Goal: Transaction & Acquisition: Purchase product/service

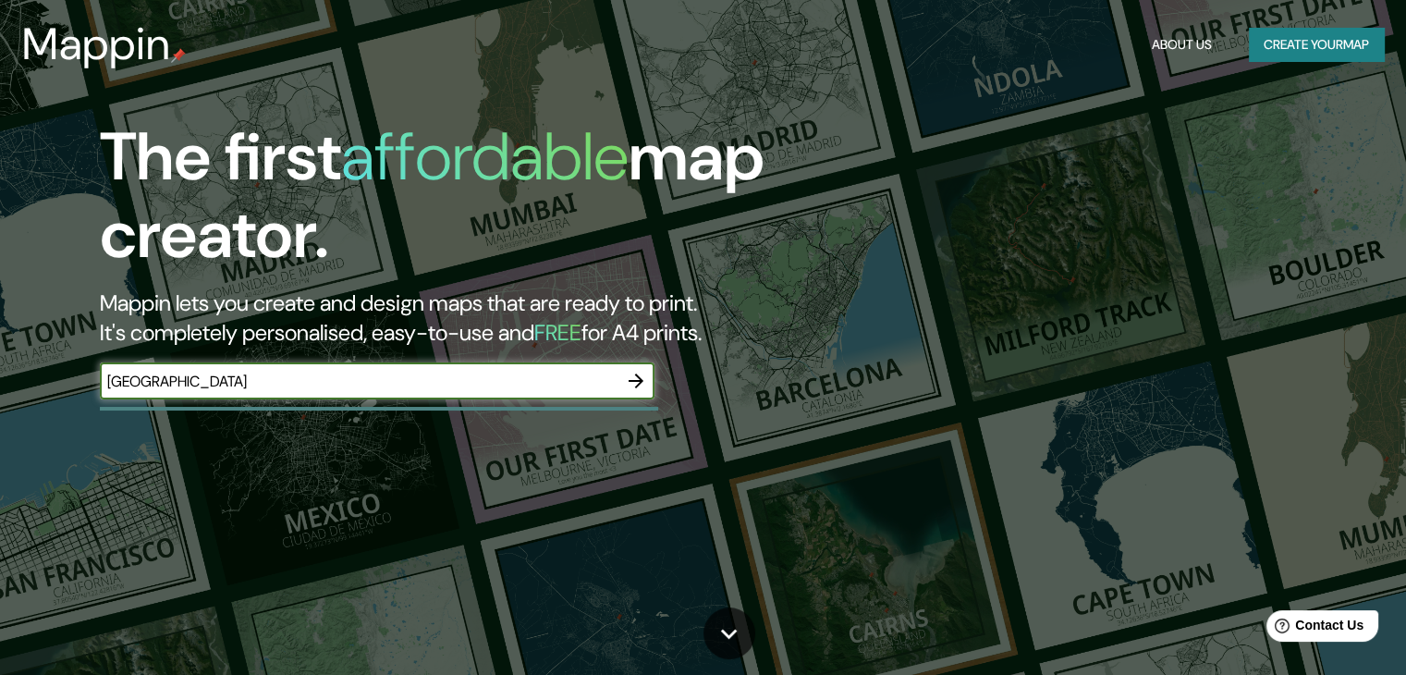
type input "[GEOGRAPHIC_DATA]"
click at [629, 378] on icon "button" at bounding box center [636, 381] width 22 height 22
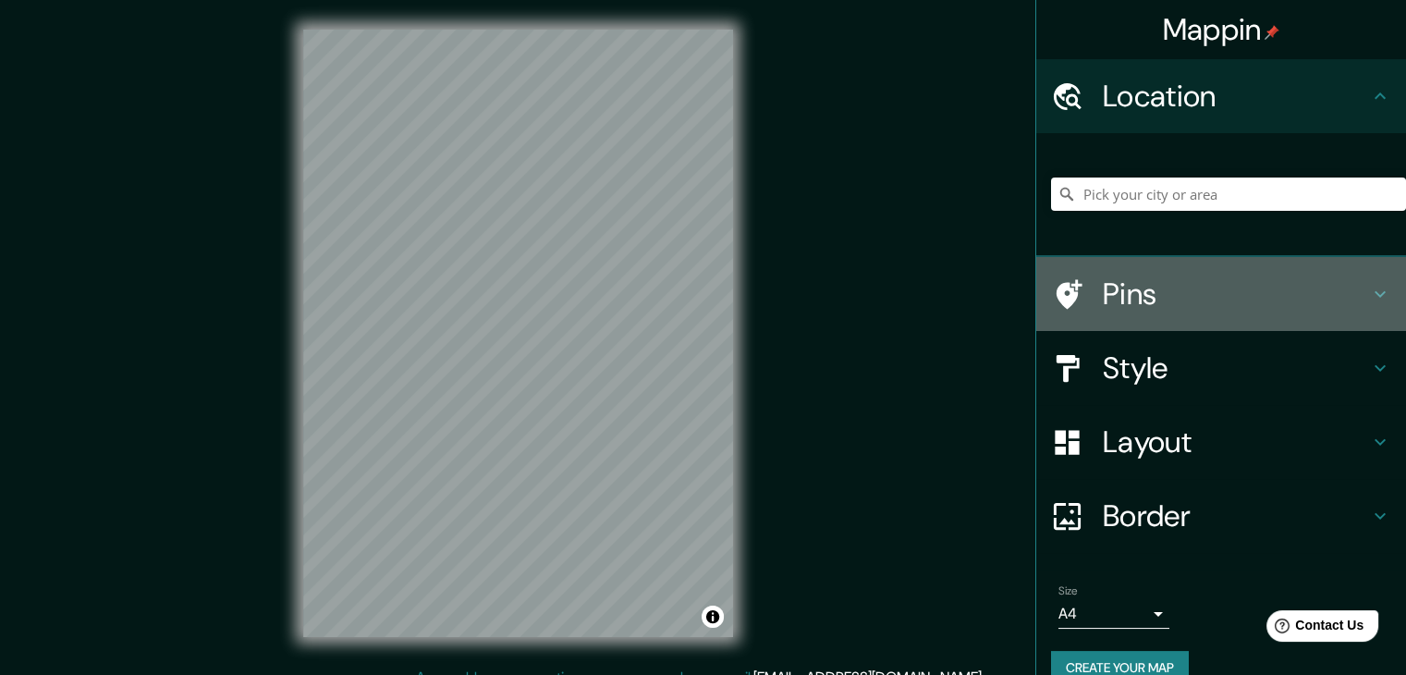
click at [1369, 288] on icon at bounding box center [1380, 294] width 22 height 22
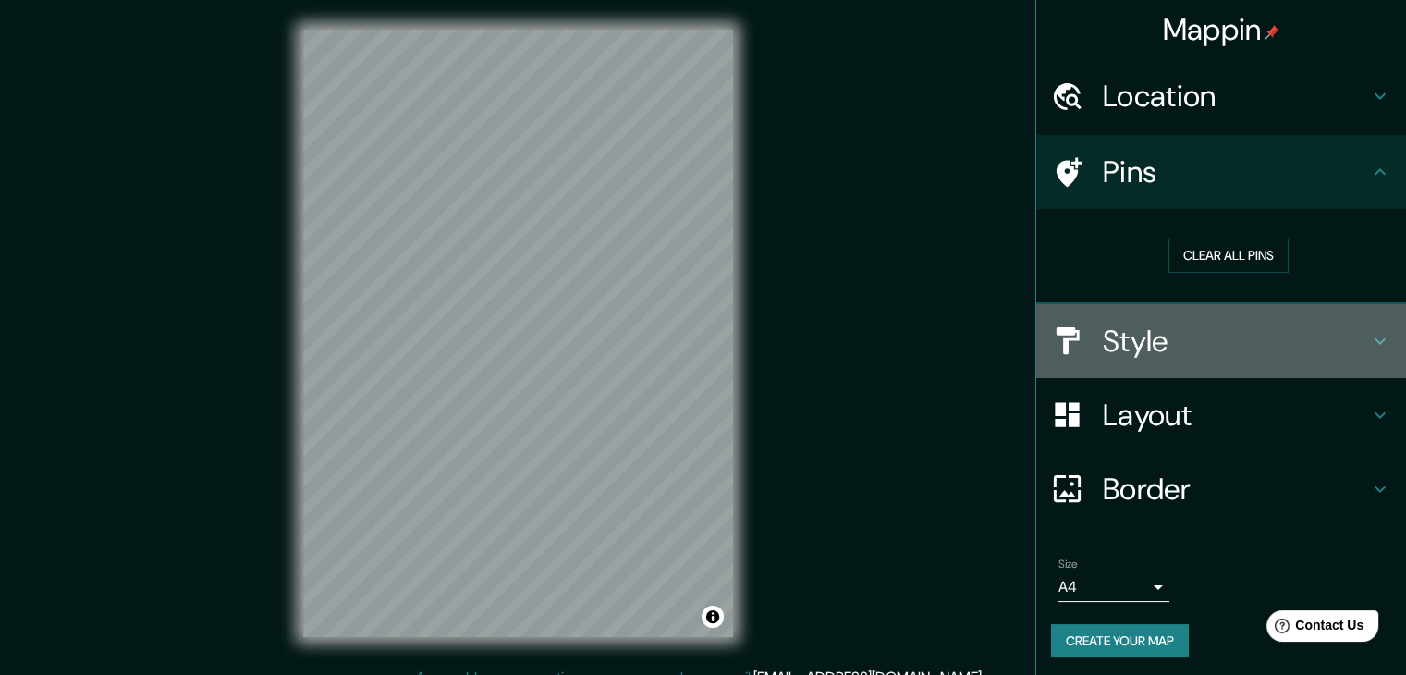
click at [1359, 316] on div "Style" at bounding box center [1221, 341] width 370 height 74
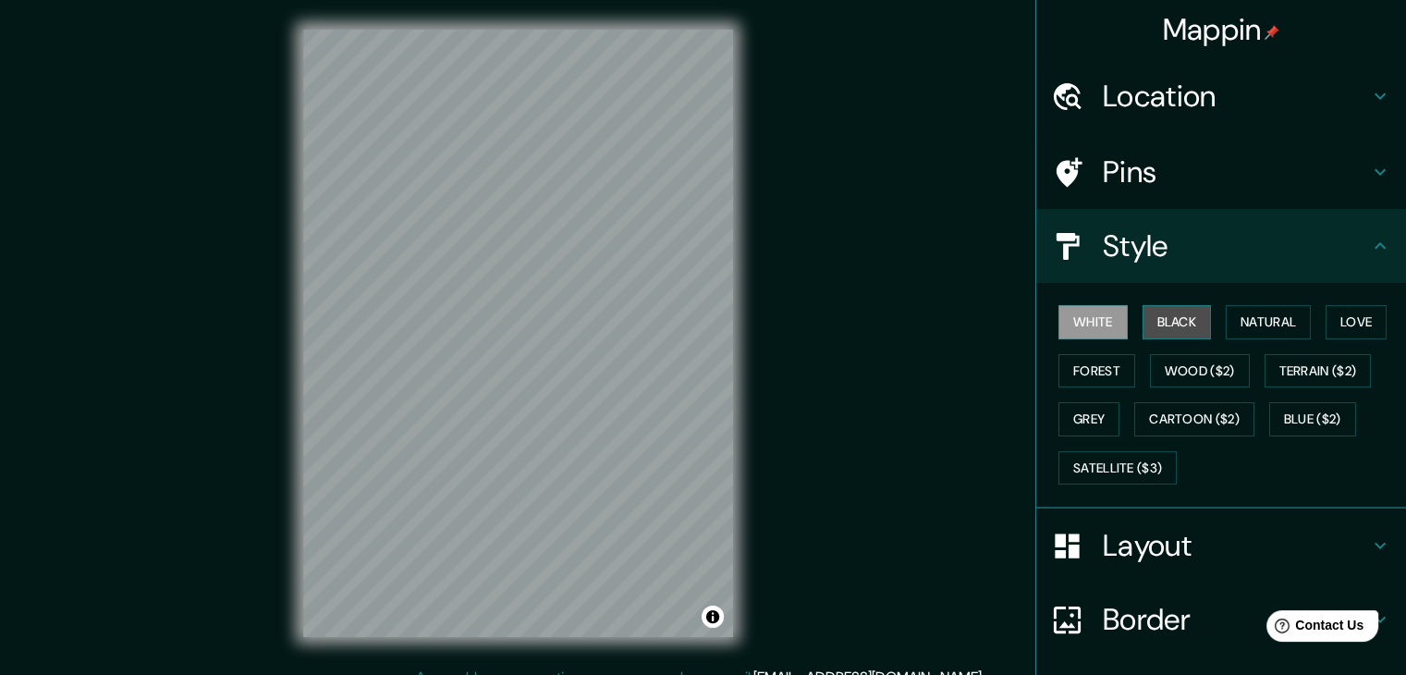
click at [1159, 334] on button "Black" at bounding box center [1177, 322] width 69 height 34
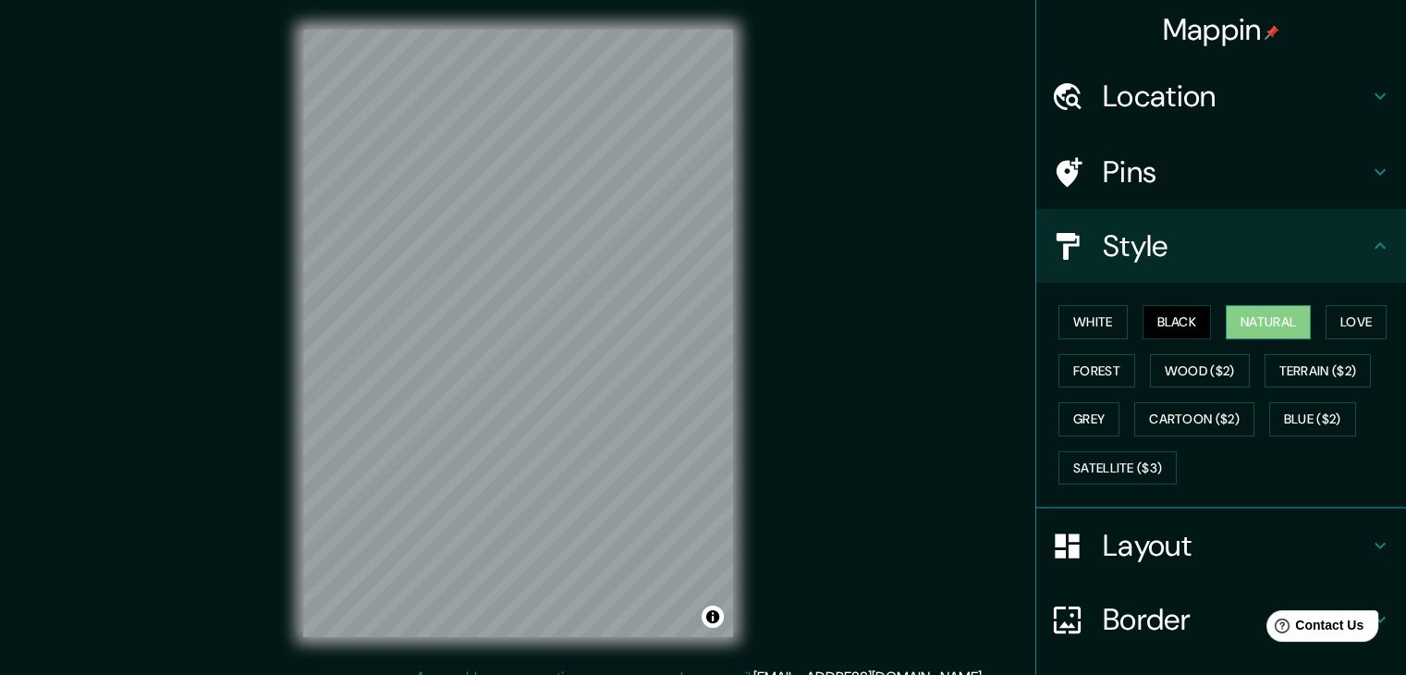
click at [1267, 328] on button "Natural" at bounding box center [1268, 322] width 85 height 34
click at [1326, 329] on button "Love" at bounding box center [1356, 322] width 61 height 34
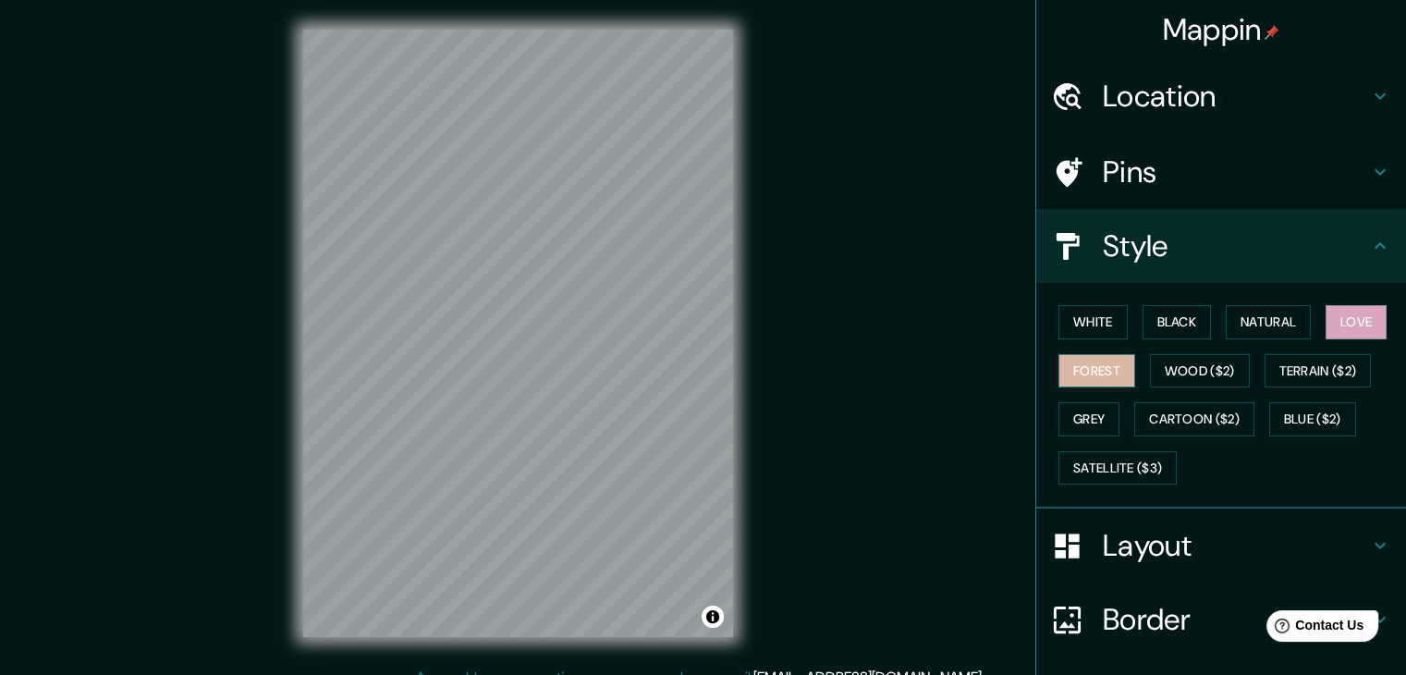
click at [1080, 372] on button "Forest" at bounding box center [1096, 371] width 77 height 34
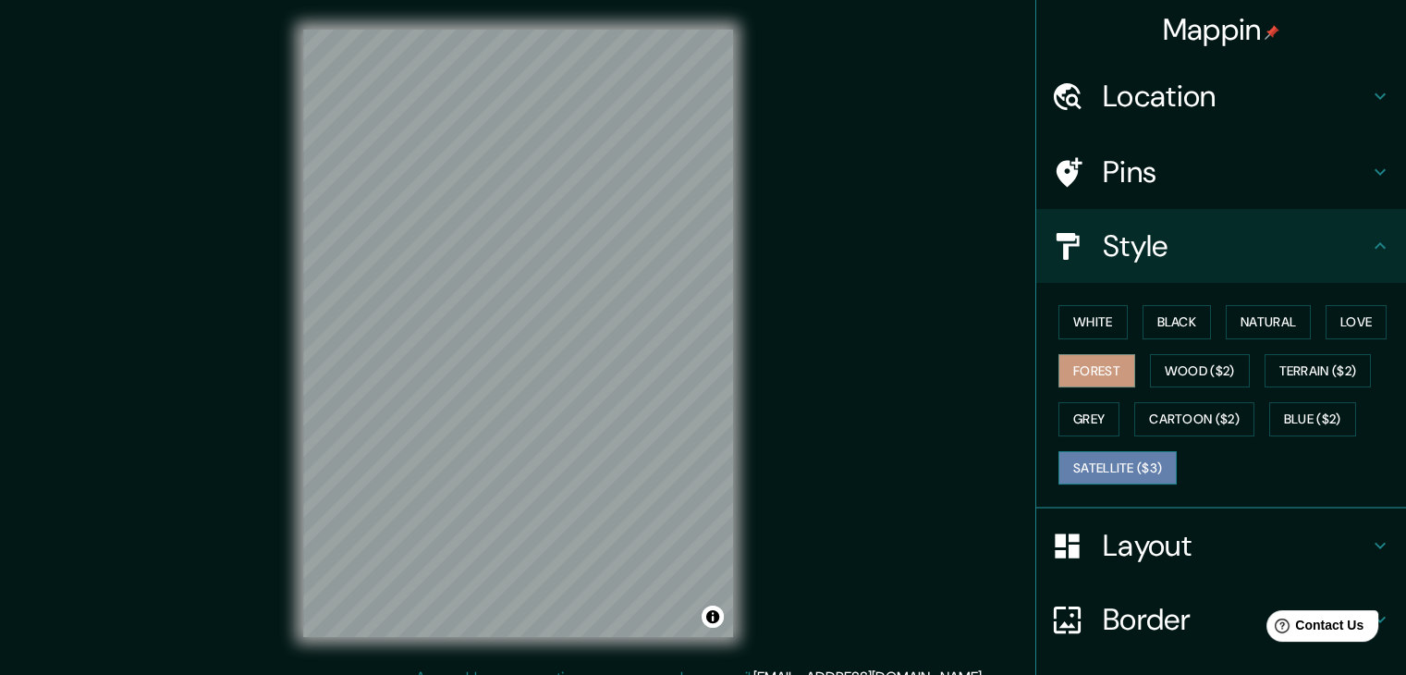
click at [1086, 452] on button "Satellite ($3)" at bounding box center [1117, 468] width 118 height 34
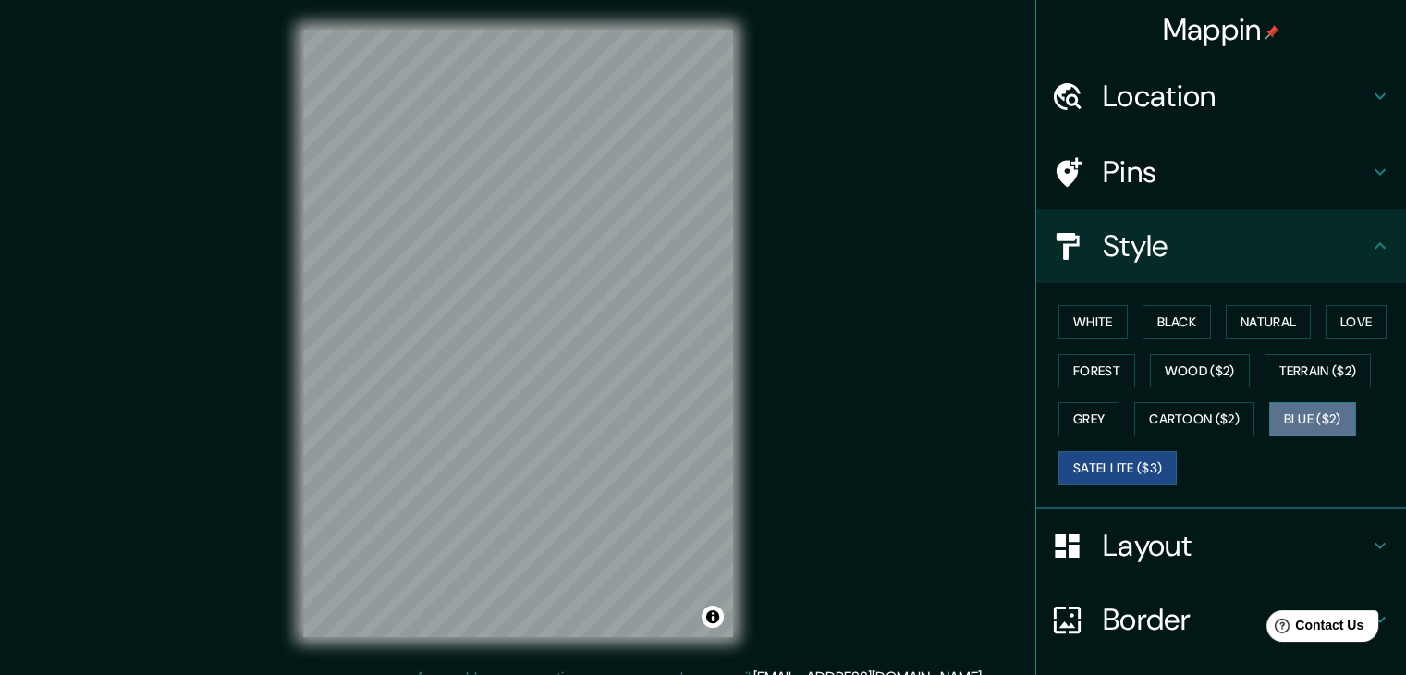
click at [1283, 422] on button "Blue ($2)" at bounding box center [1312, 419] width 87 height 34
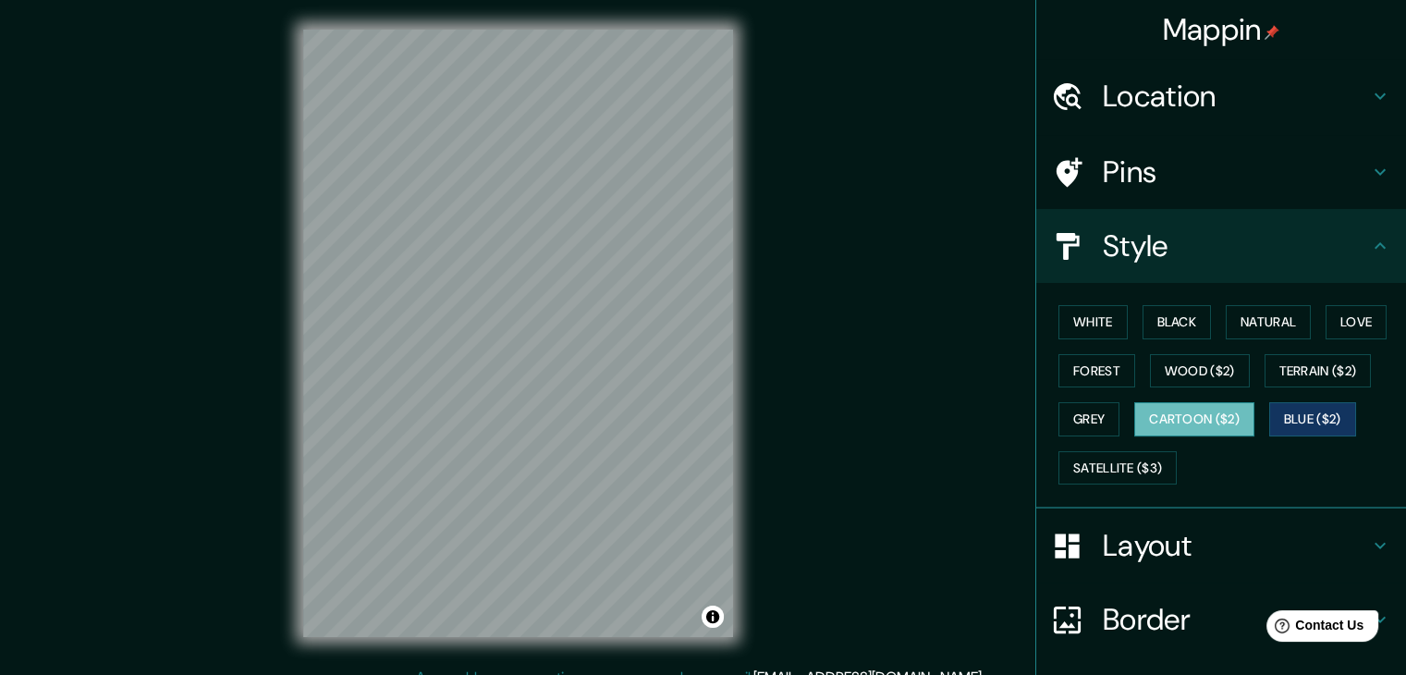
click at [1198, 410] on button "Cartoon ($2)" at bounding box center [1194, 419] width 120 height 34
click at [1191, 374] on button "Wood ($2)" at bounding box center [1200, 371] width 100 height 34
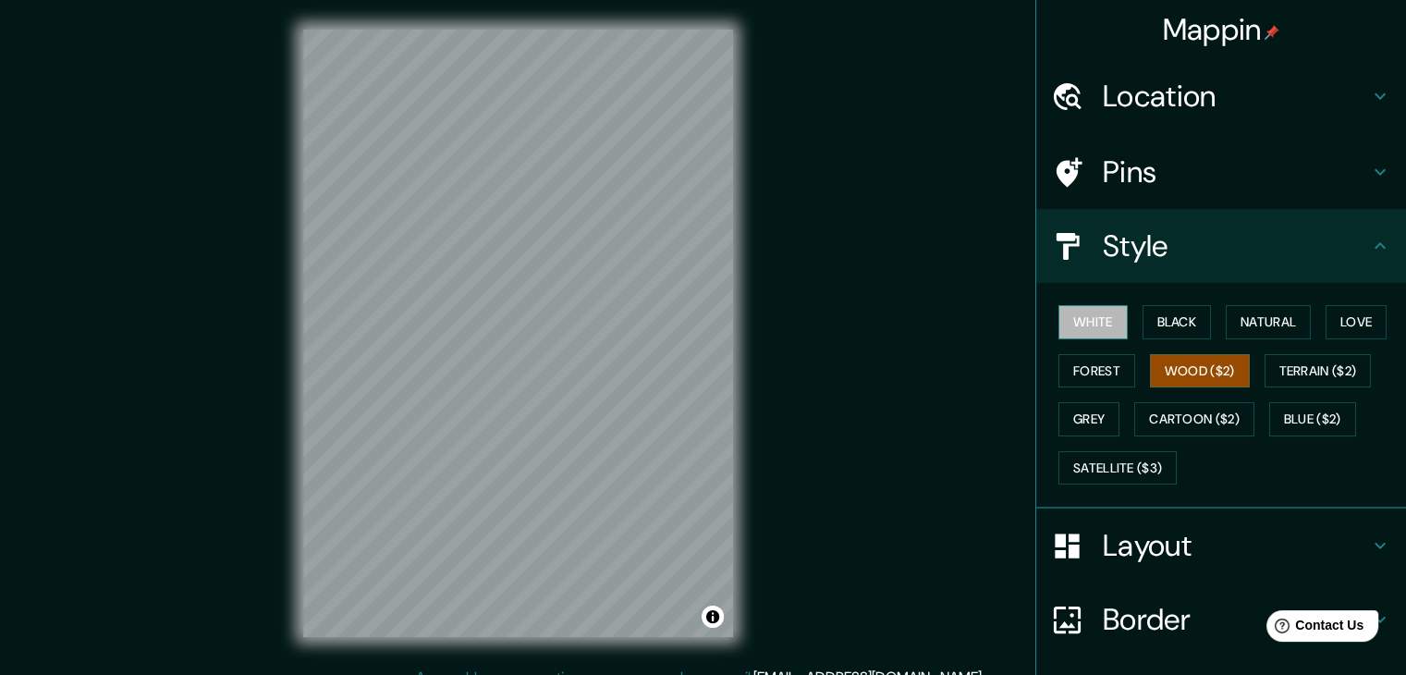
click at [1080, 317] on button "White" at bounding box center [1092, 322] width 69 height 34
click at [1267, 533] on h4 "Layout" at bounding box center [1236, 545] width 266 height 37
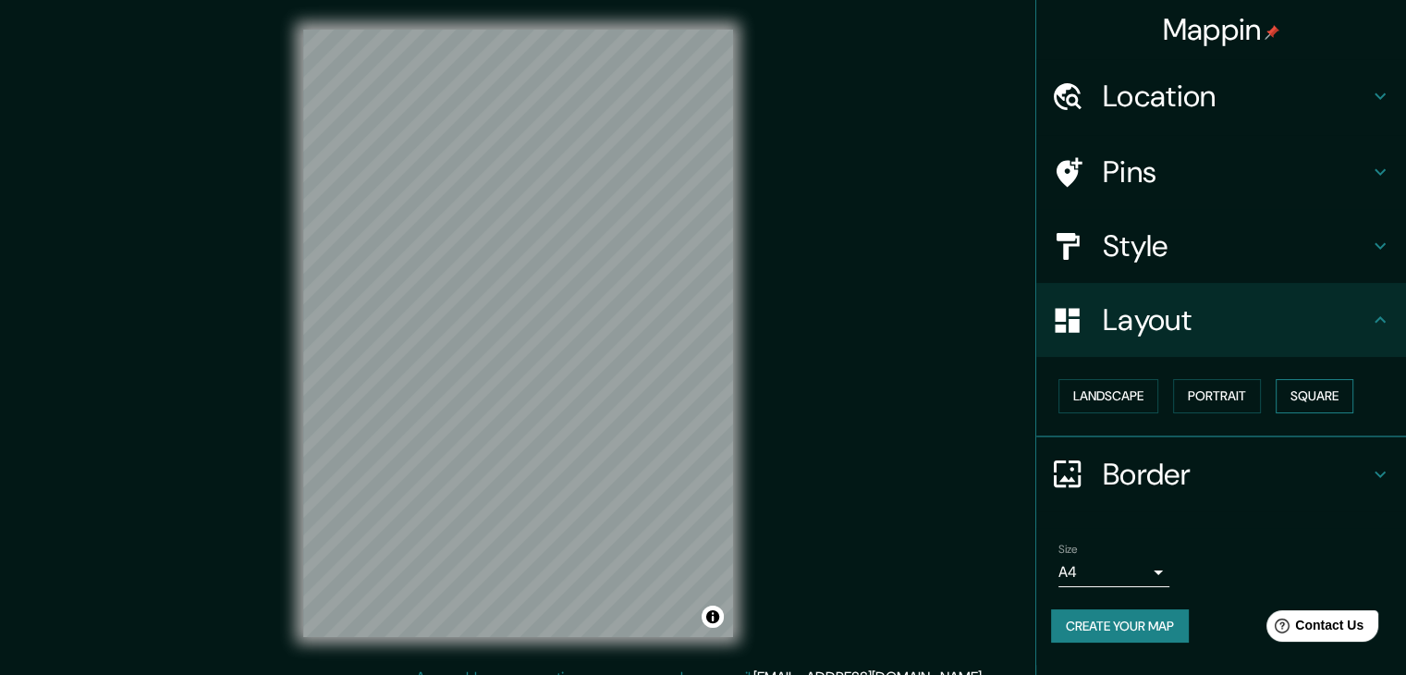
click at [1287, 394] on button "Square" at bounding box center [1315, 396] width 78 height 34
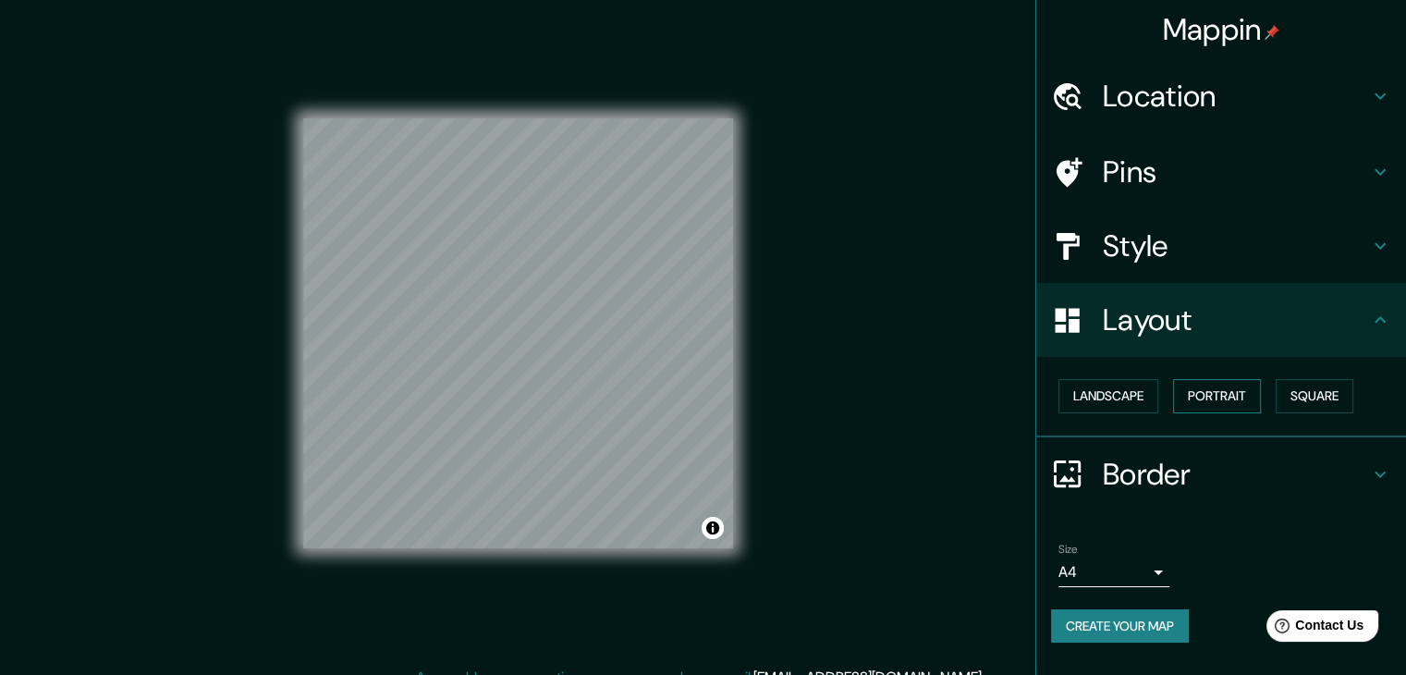
click at [1231, 389] on button "Portrait" at bounding box center [1217, 396] width 88 height 34
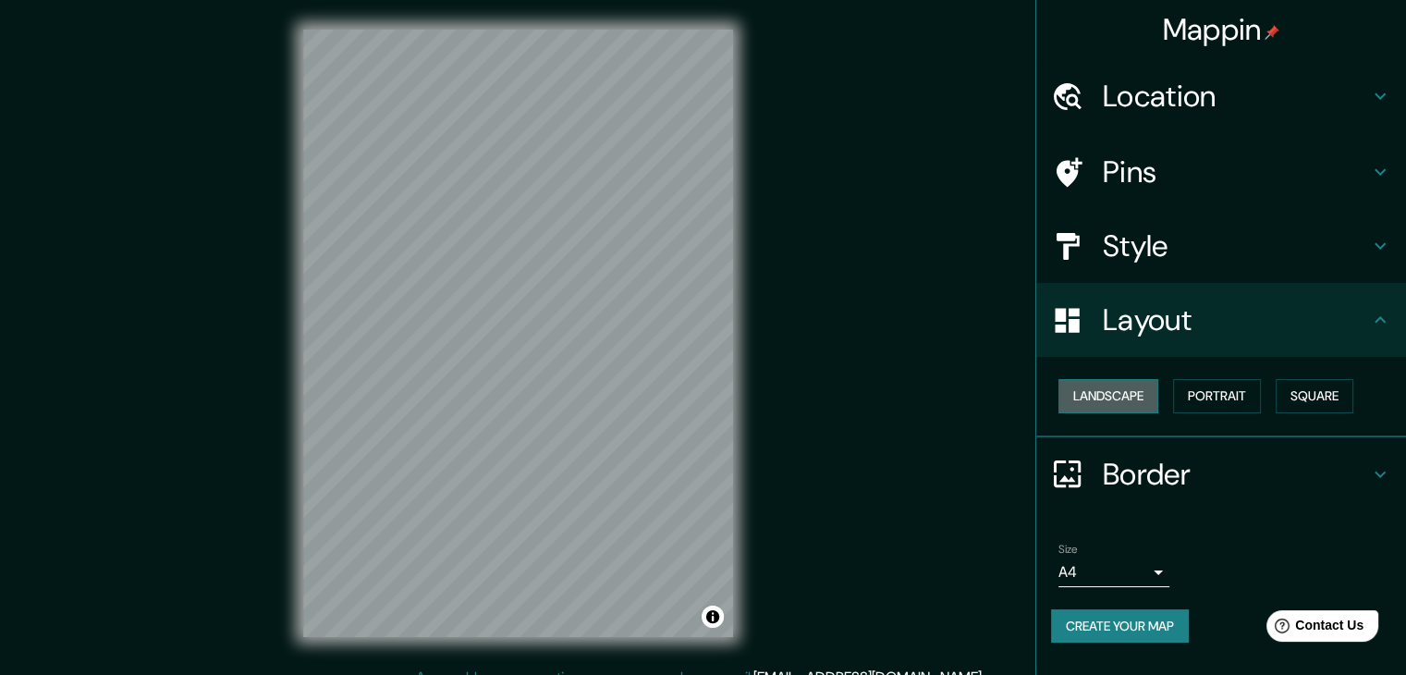
click at [1145, 390] on button "Landscape" at bounding box center [1108, 396] width 100 height 34
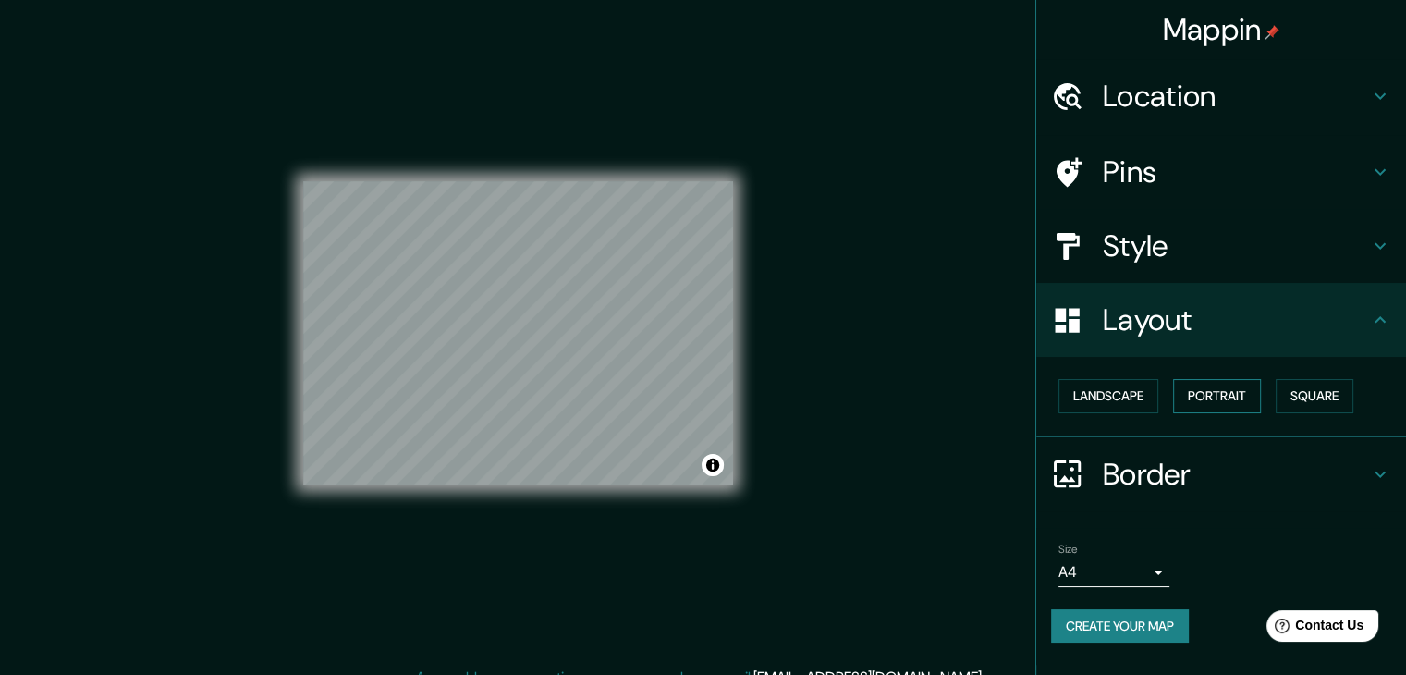
click at [1231, 390] on button "Portrait" at bounding box center [1217, 396] width 88 height 34
